Goal: Navigation & Orientation: Find specific page/section

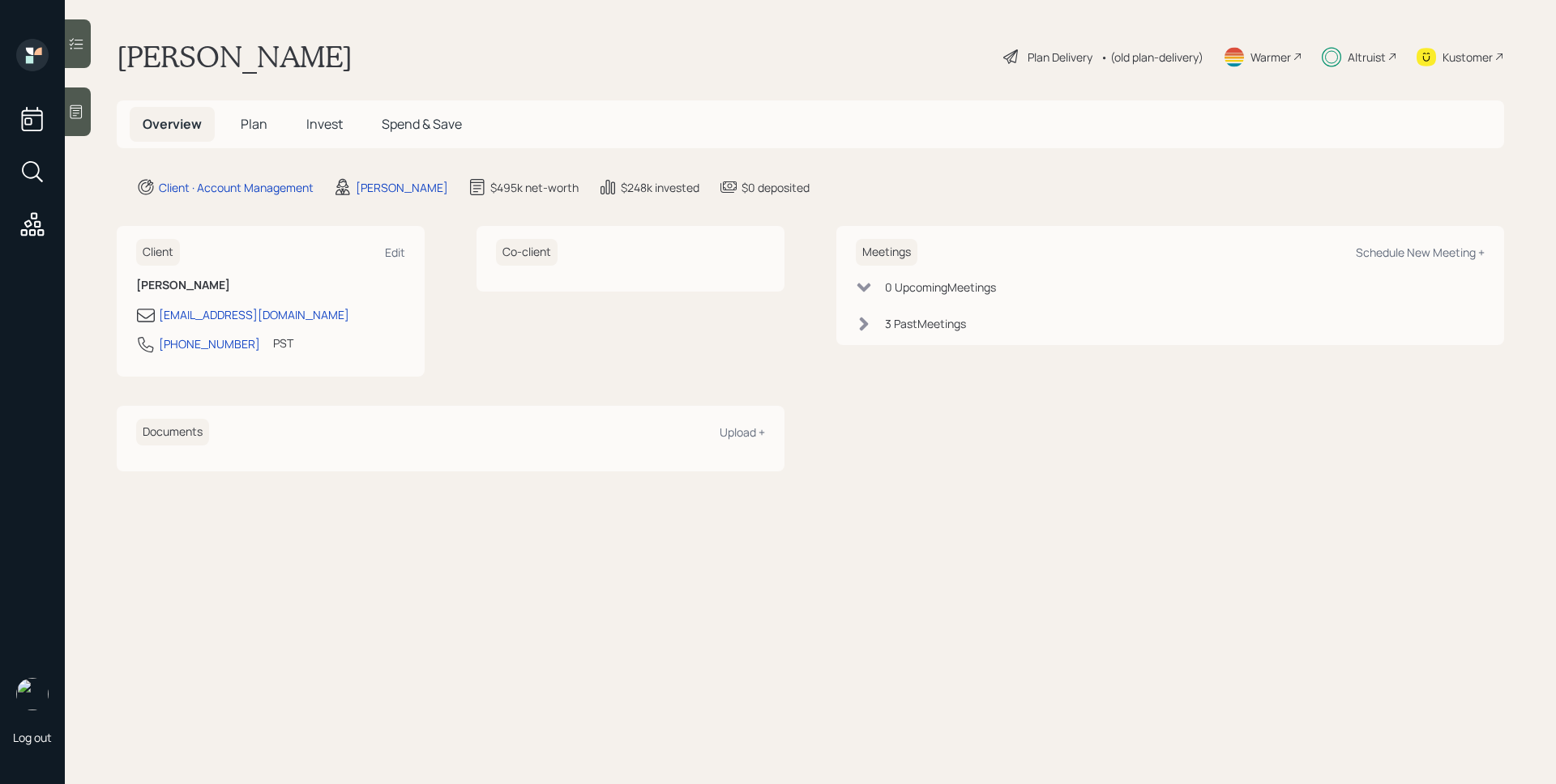
click at [1355, 49] on div "Altruist" at bounding box center [1366, 56] width 38 height 17
